Goal: Transaction & Acquisition: Purchase product/service

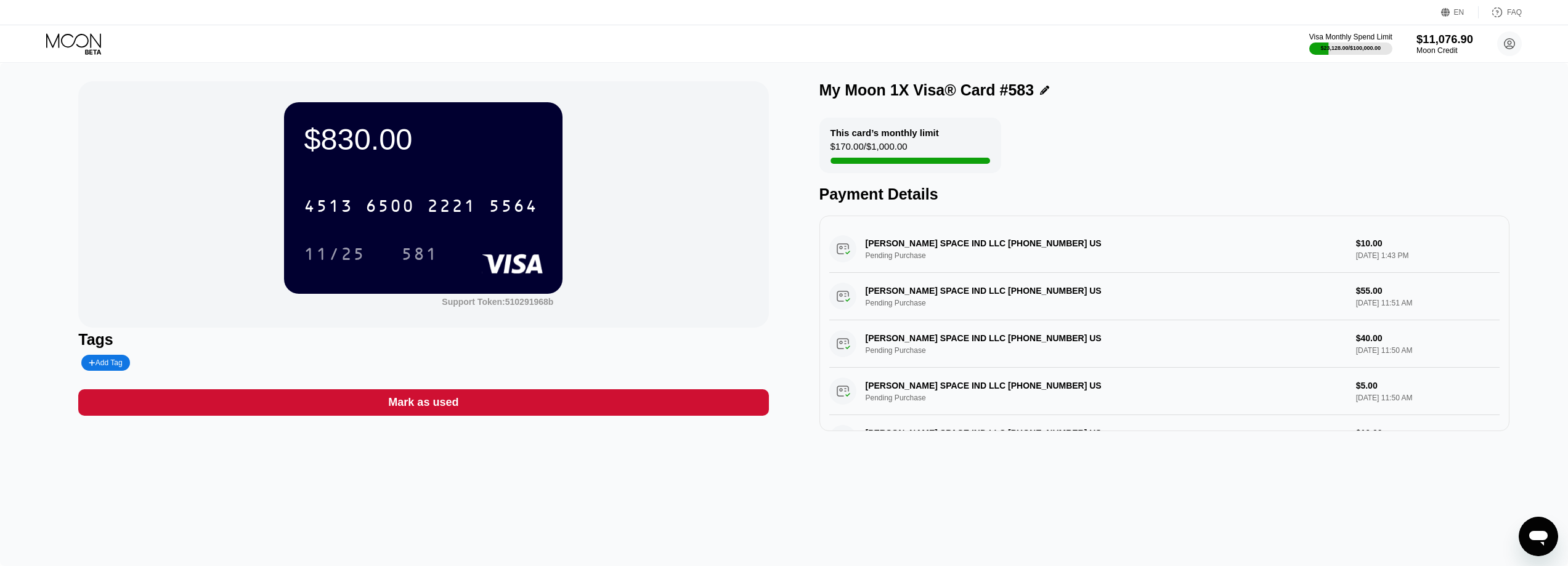
click at [1441, 44] on div "$11,076.90" at bounding box center [1444, 39] width 57 height 13
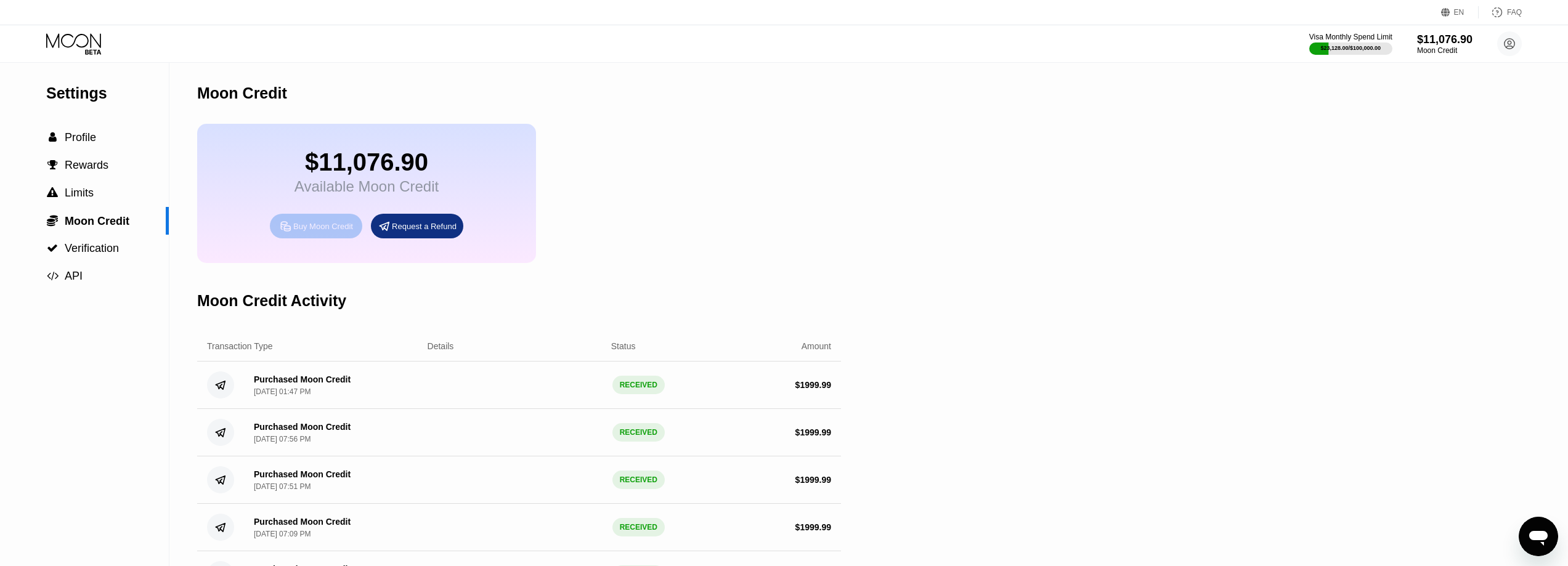
click at [329, 231] on div "Buy Moon Credit" at bounding box center [323, 226] width 60 height 11
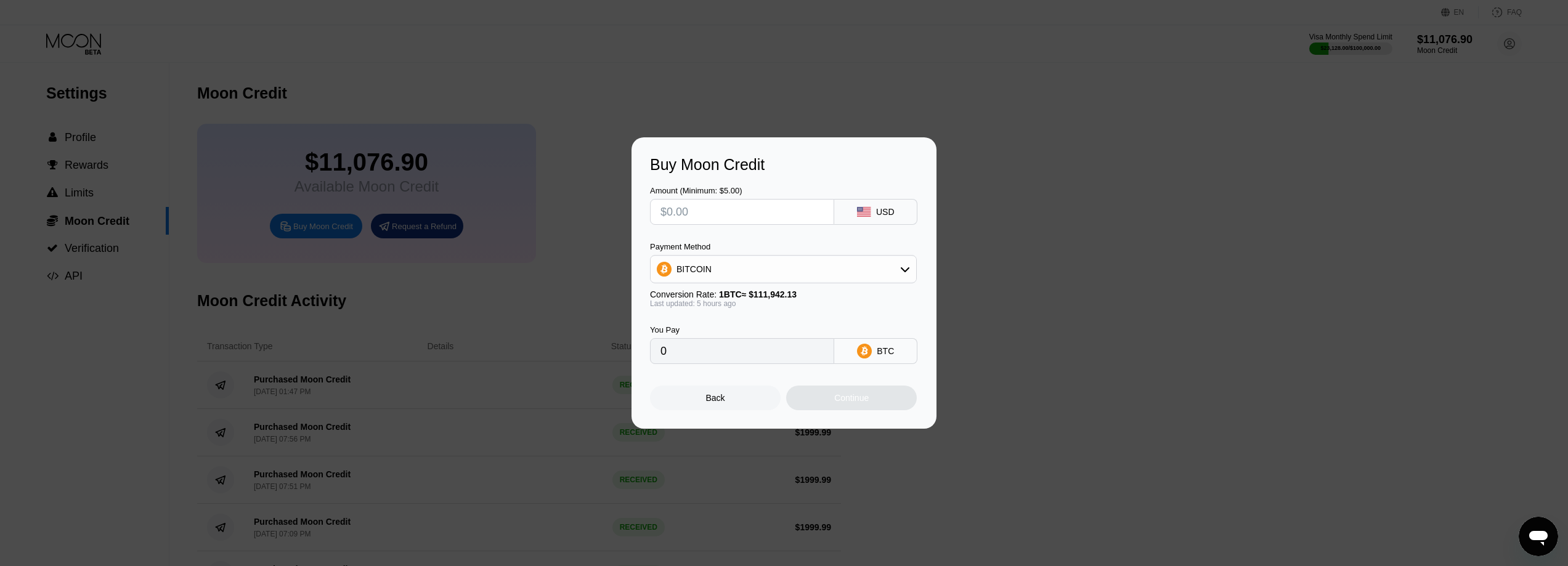
click at [726, 270] on div "BITCOIN" at bounding box center [783, 269] width 266 height 24
click at [726, 357] on span "USDC on Polygon" at bounding box center [714, 357] width 71 height 10
click at [733, 208] on input "text" at bounding box center [741, 212] width 163 height 24
type input "$2"
type input "2.00000000"
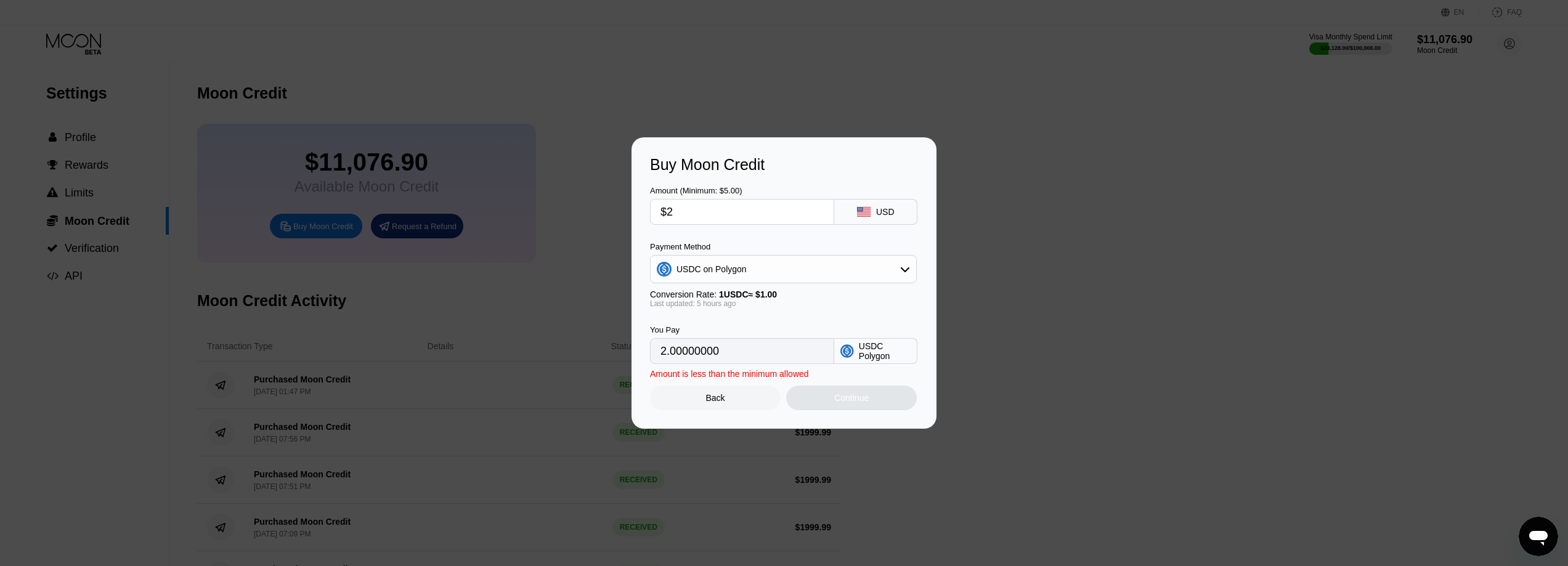
type input "$20"
type input "20.00000000"
type input "$2000"
type input "2000.00000000"
click at [771, 308] on div "Last updated: 5 hours ago" at bounding box center [784, 303] width 267 height 8
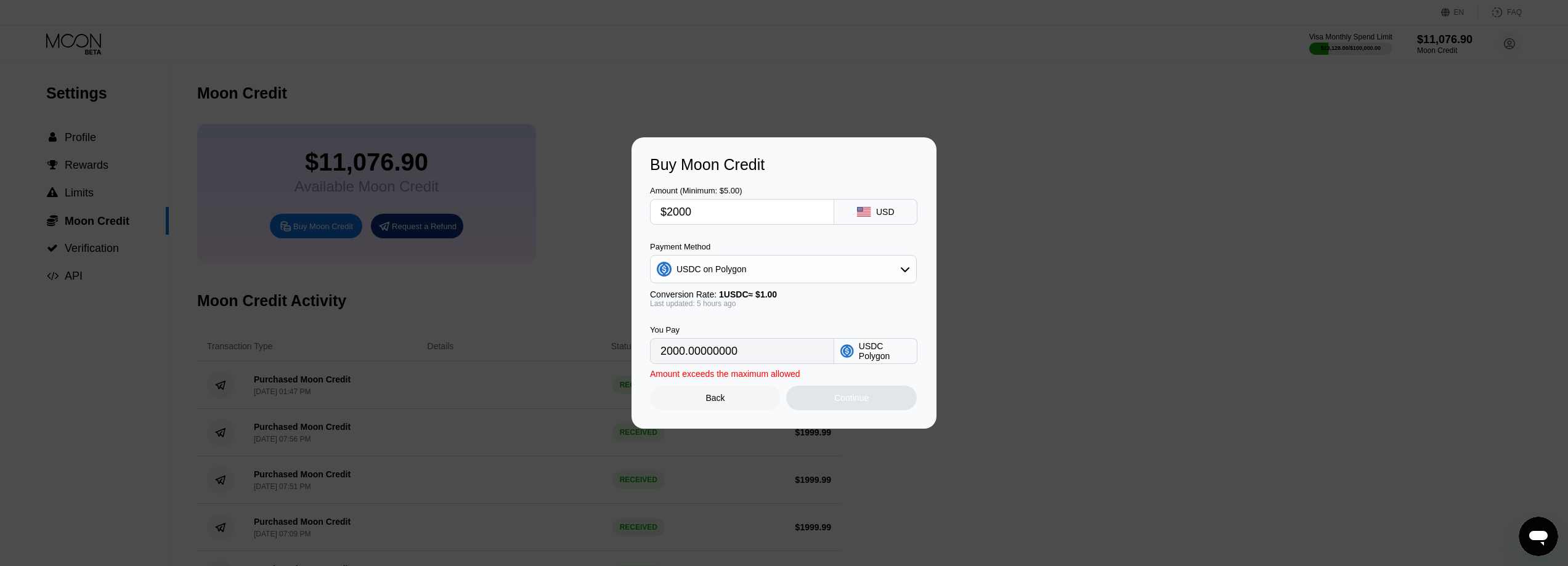
type input "$1999.99"
type input "1999.99000000"
click at [850, 403] on div "Continue" at bounding box center [851, 398] width 34 height 10
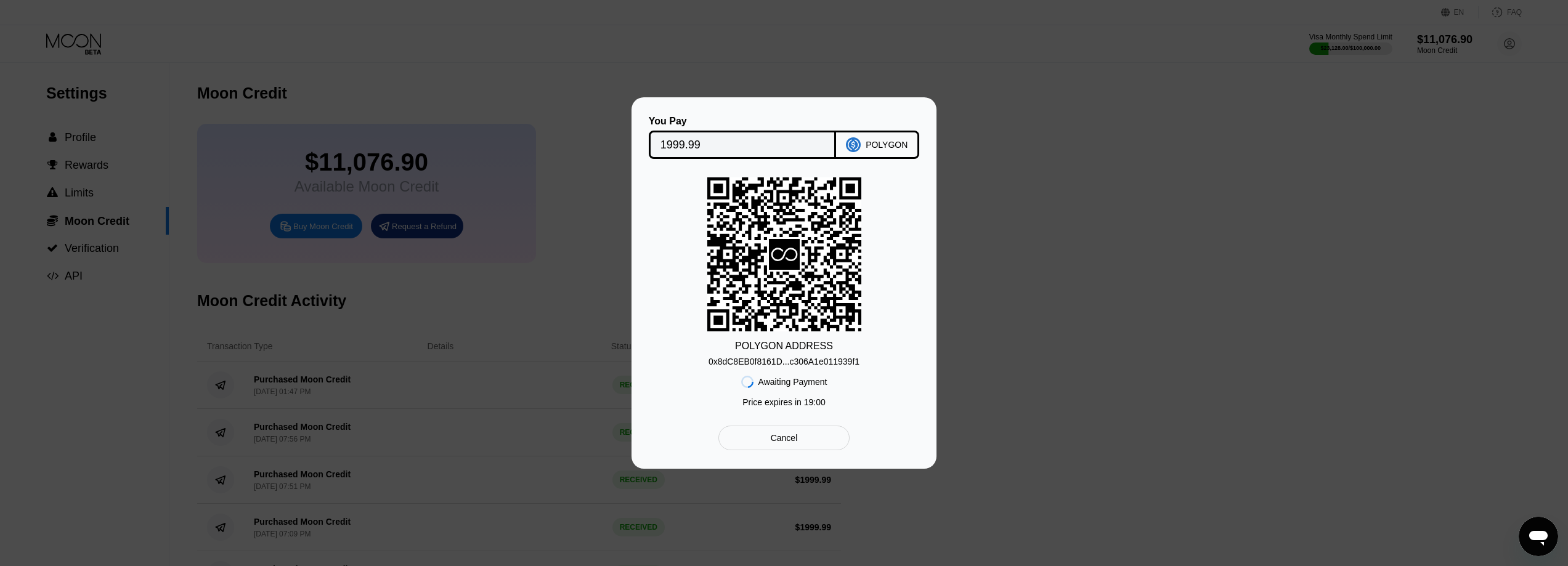
click at [791, 361] on div "0x8dC8EB0f8161D...c306A1e011939f1" at bounding box center [784, 361] width 151 height 10
click at [681, 144] on input "1999.99" at bounding box center [742, 145] width 165 height 24
